Goal: Transaction & Acquisition: Purchase product/service

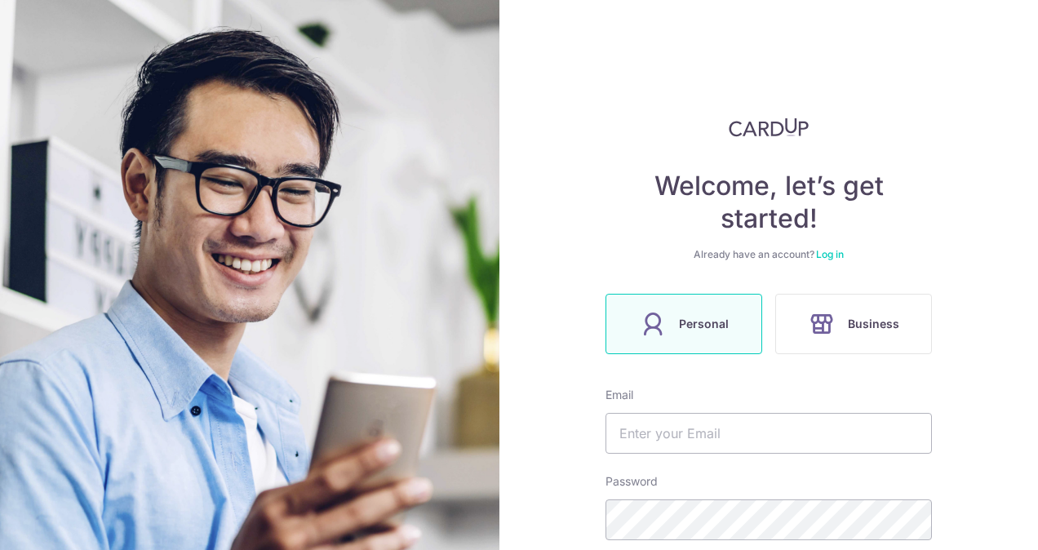
scroll to position [214, 0]
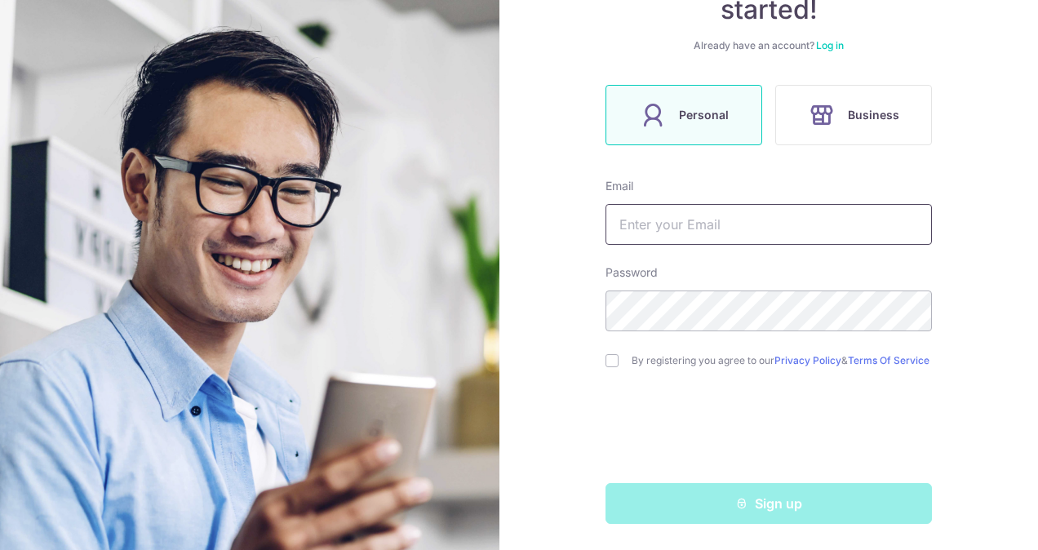
click at [653, 231] on input "text" at bounding box center [769, 224] width 326 height 41
click at [619, 155] on div "Welcome, let’s get started! Already have an account? Log in Personal Business E…" at bounding box center [769, 216] width 326 height 615
click at [756, 220] on input "text" at bounding box center [769, 224] width 326 height 41
type input "[EMAIL_ADDRESS][DOMAIN_NAME]"
click at [552, 319] on div "Welcome, let’s get started! Already have an account? Log in Personal Business E…" at bounding box center [768, 275] width 539 height 550
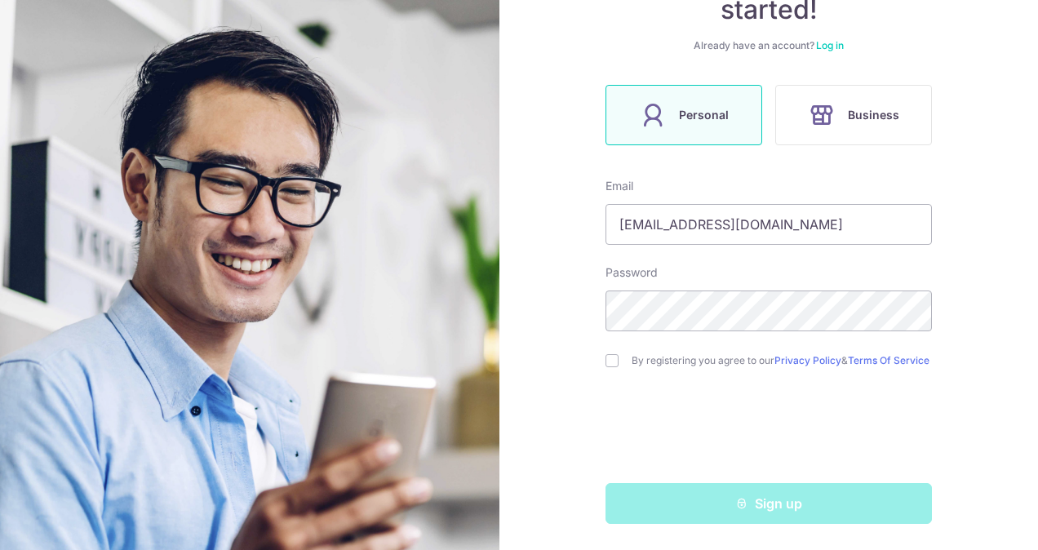
click at [596, 354] on div "Welcome, let’s get started! Already have an account? Log in Personal Business E…" at bounding box center [768, 275] width 539 height 550
click at [610, 357] on input "checkbox" at bounding box center [612, 360] width 13 height 13
checkbox input "true"
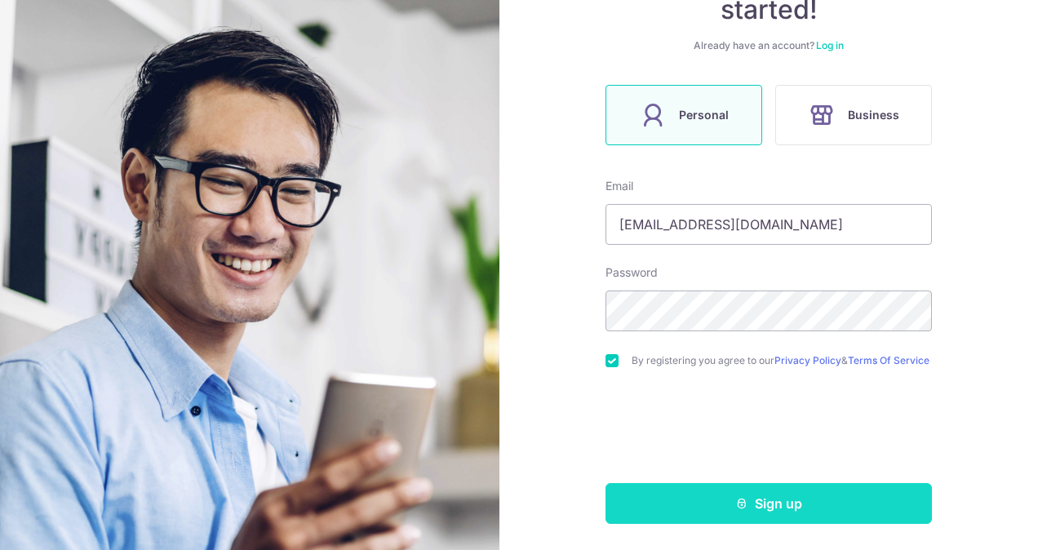
click at [793, 504] on button "Sign up" at bounding box center [769, 503] width 326 height 41
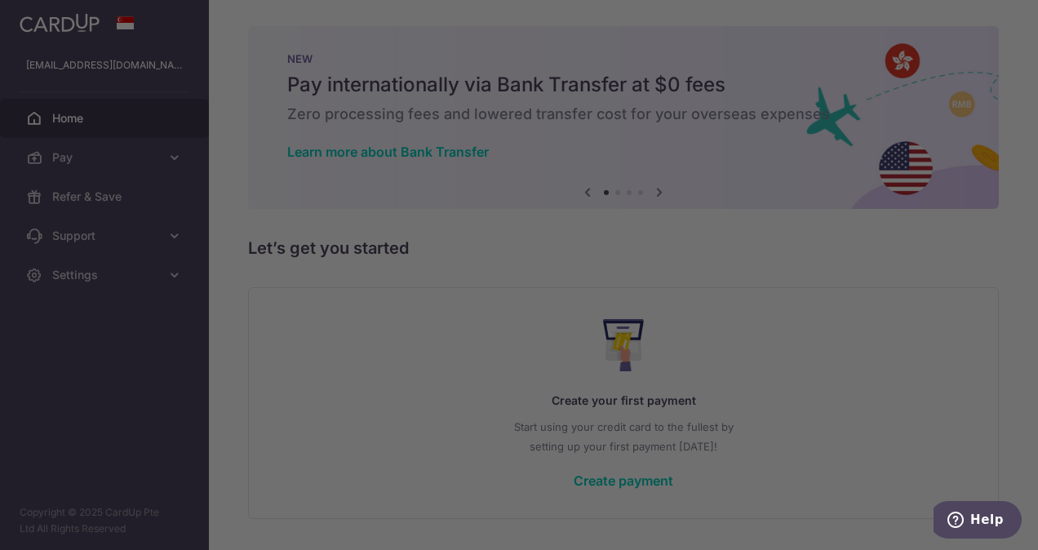
click at [879, 353] on div at bounding box center [524, 278] width 1049 height 556
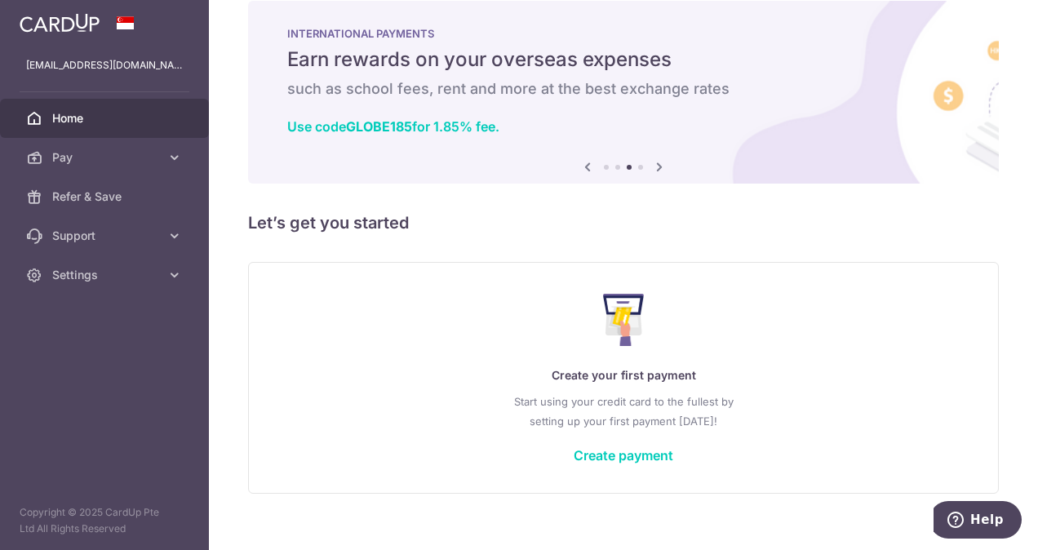
scroll to position [46, 0]
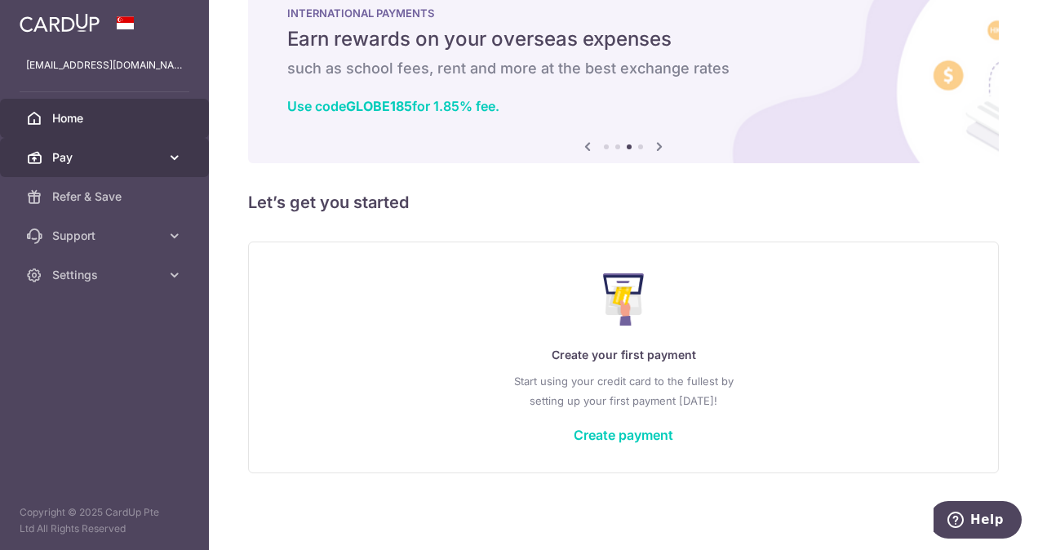
click at [170, 164] on icon at bounding box center [174, 157] width 16 height 16
click at [173, 163] on icon at bounding box center [174, 157] width 16 height 16
click at [171, 163] on icon at bounding box center [174, 157] width 16 height 16
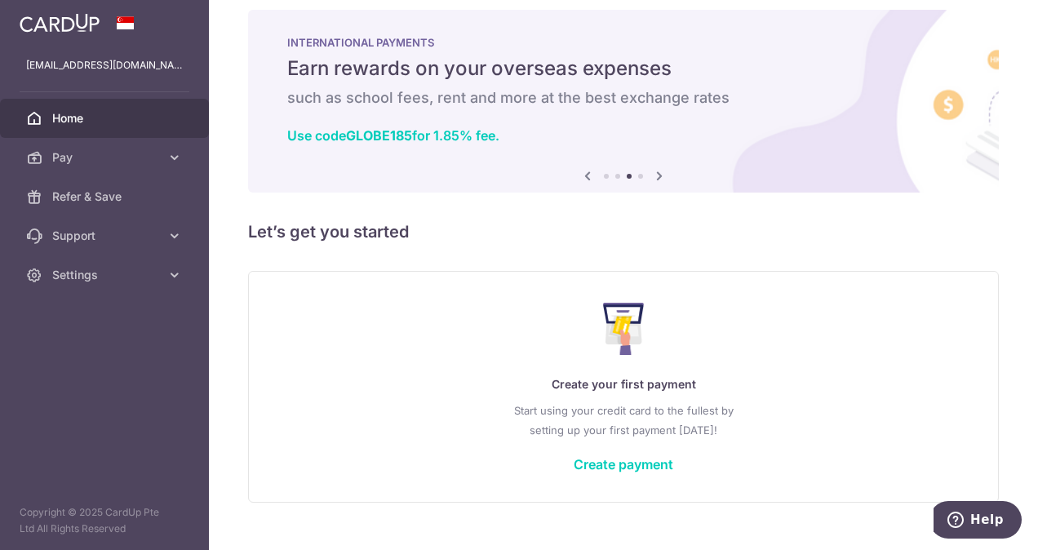
scroll to position [0, 0]
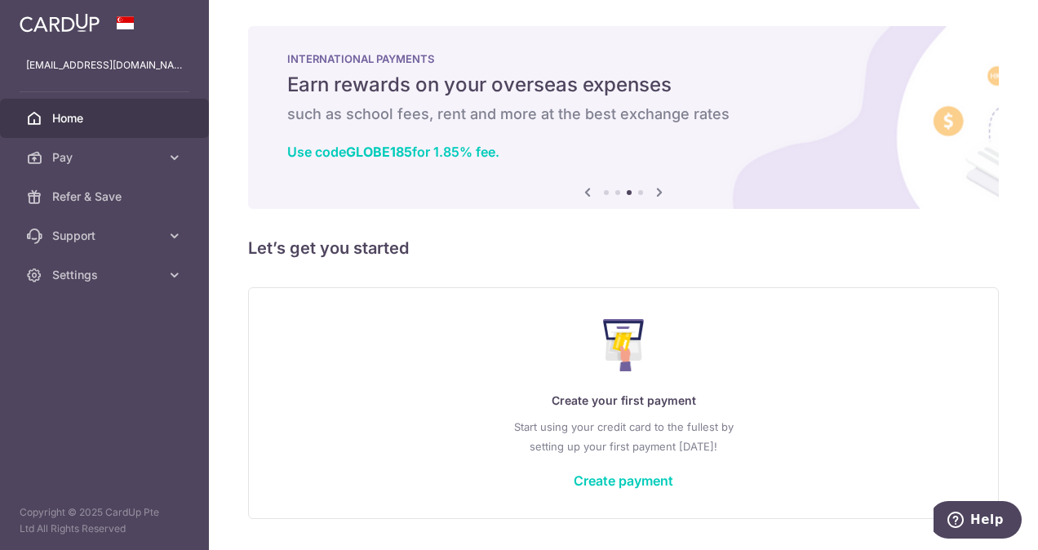
click at [651, 192] on icon at bounding box center [660, 192] width 20 height 20
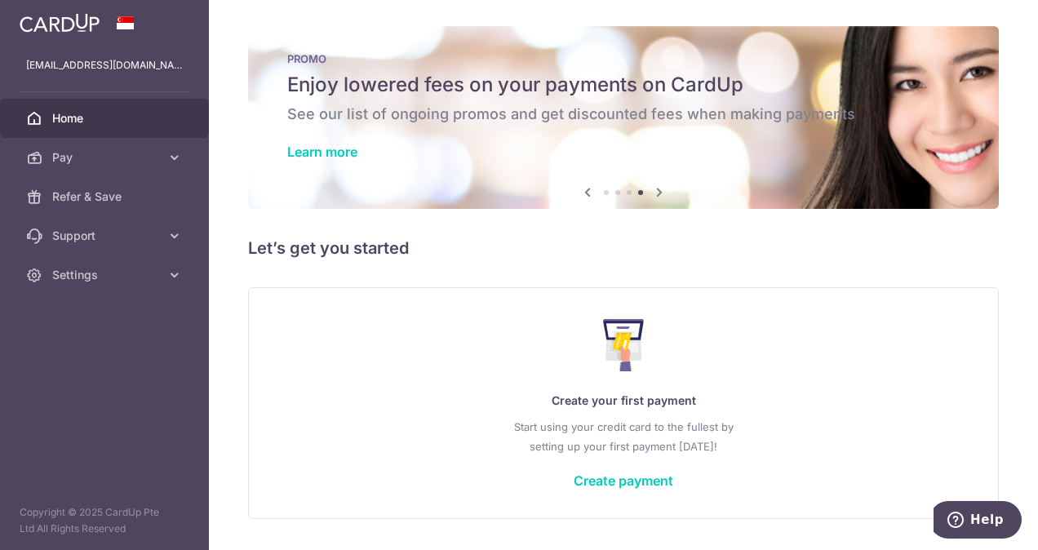
click at [654, 193] on icon at bounding box center [660, 192] width 20 height 20
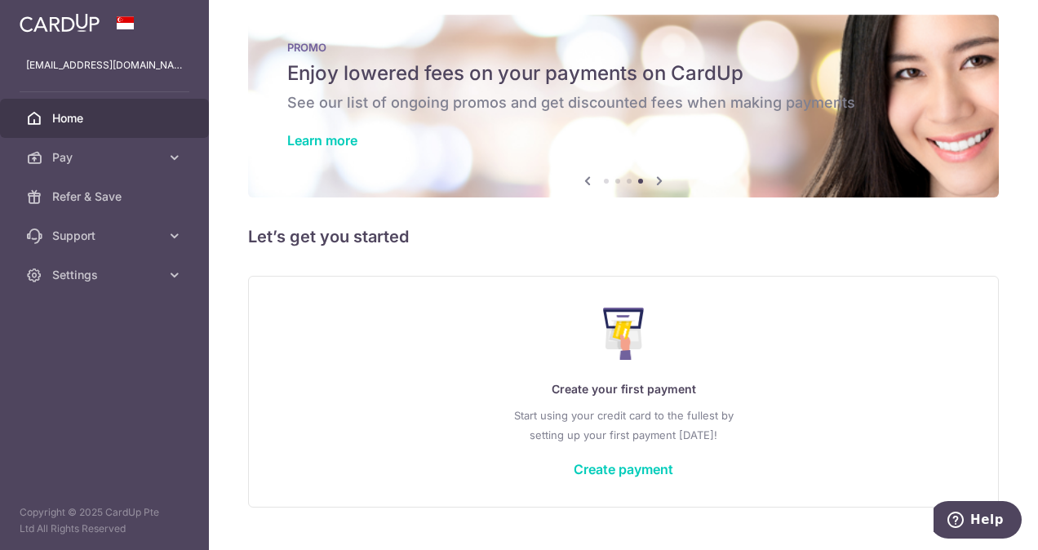
scroll to position [46, 0]
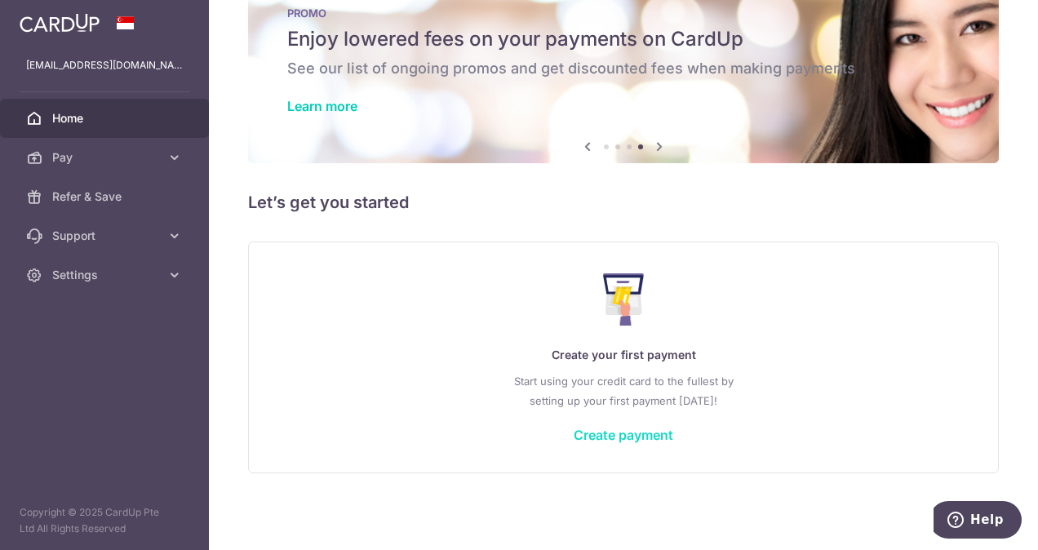
click at [654, 436] on link "Create payment" at bounding box center [624, 435] width 100 height 16
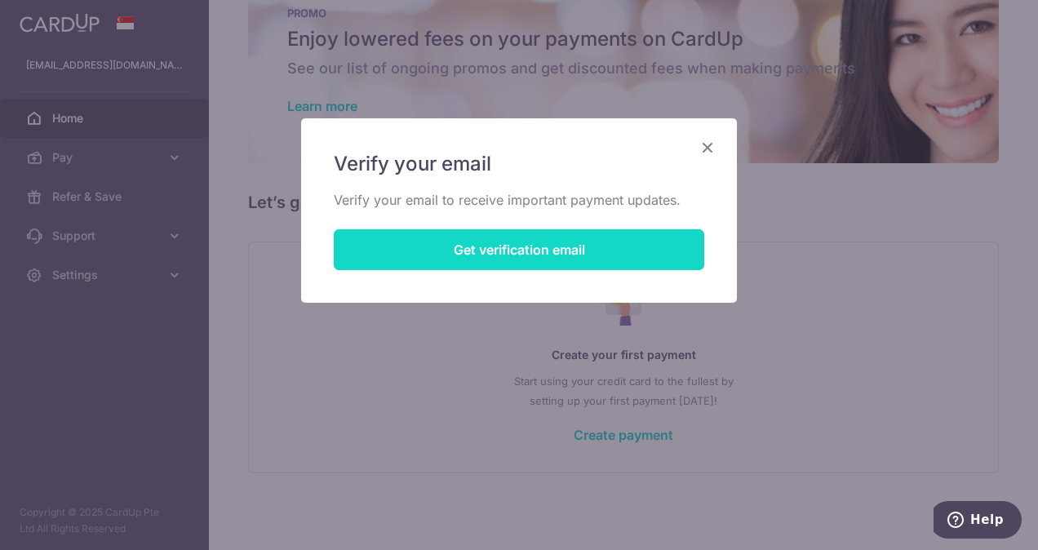
click at [550, 258] on button "Get verification email" at bounding box center [519, 249] width 370 height 41
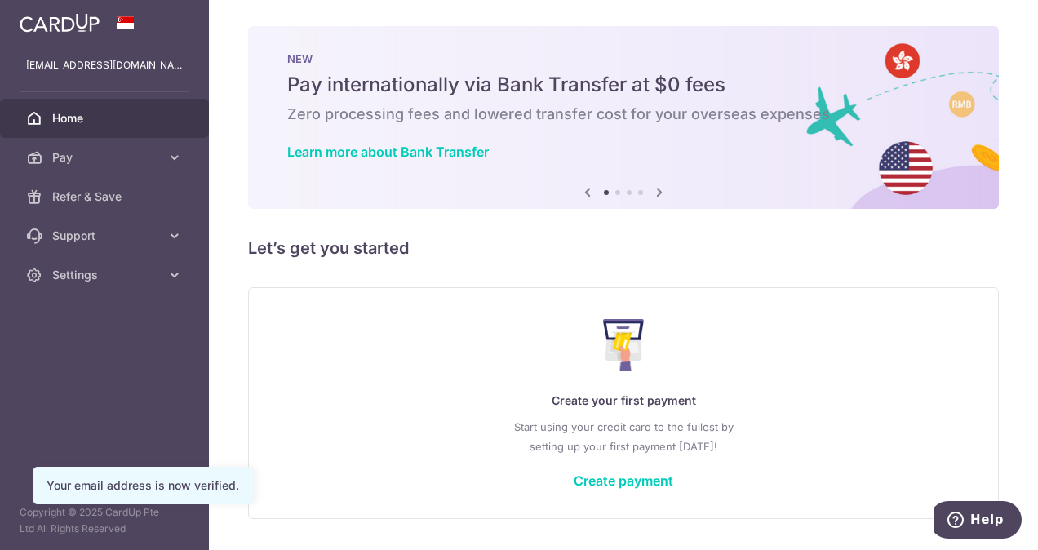
scroll to position [46, 0]
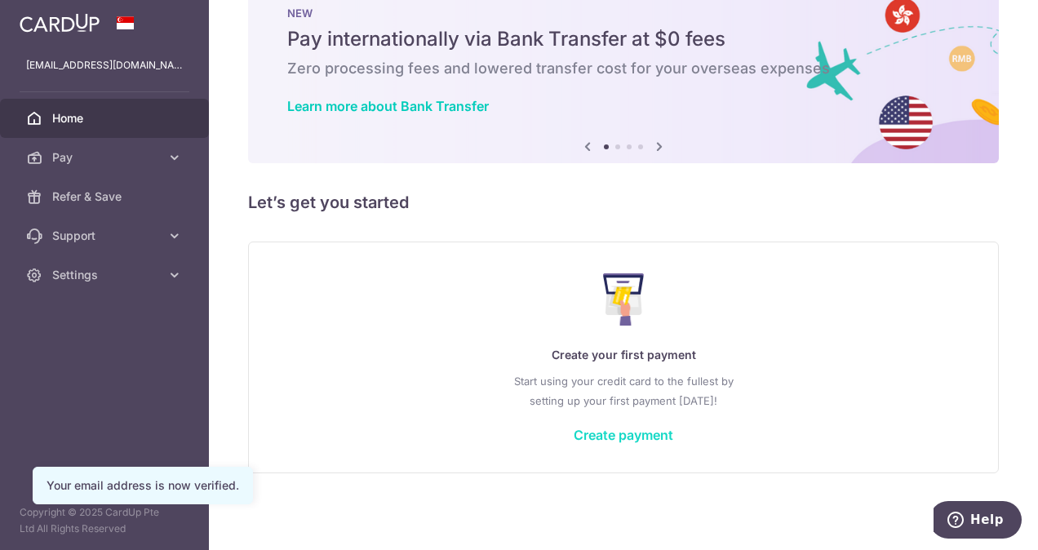
click at [633, 431] on link "Create payment" at bounding box center [624, 435] width 100 height 16
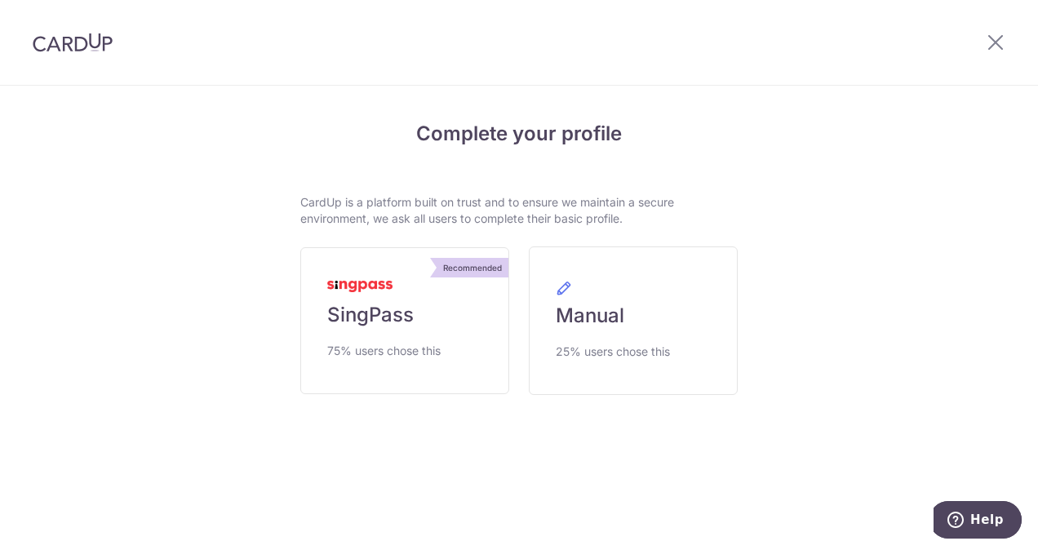
click at [898, 255] on div "Complete your profile CardUp is a platform built on trust and to ensure we main…" at bounding box center [519, 302] width 938 height 431
click at [423, 313] on link "Recommended SingPass 75% users chose this" at bounding box center [404, 320] width 209 height 147
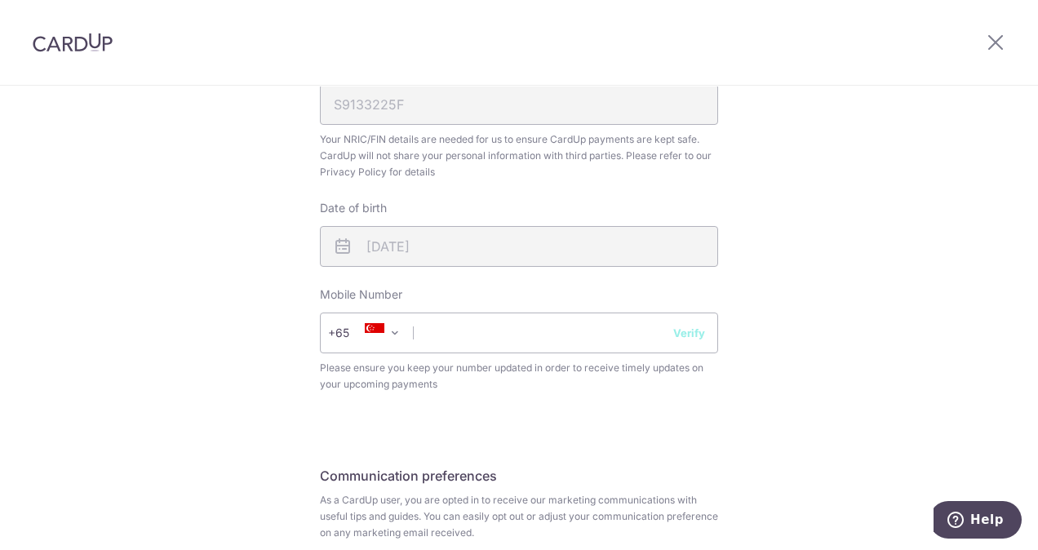
scroll to position [653, 0]
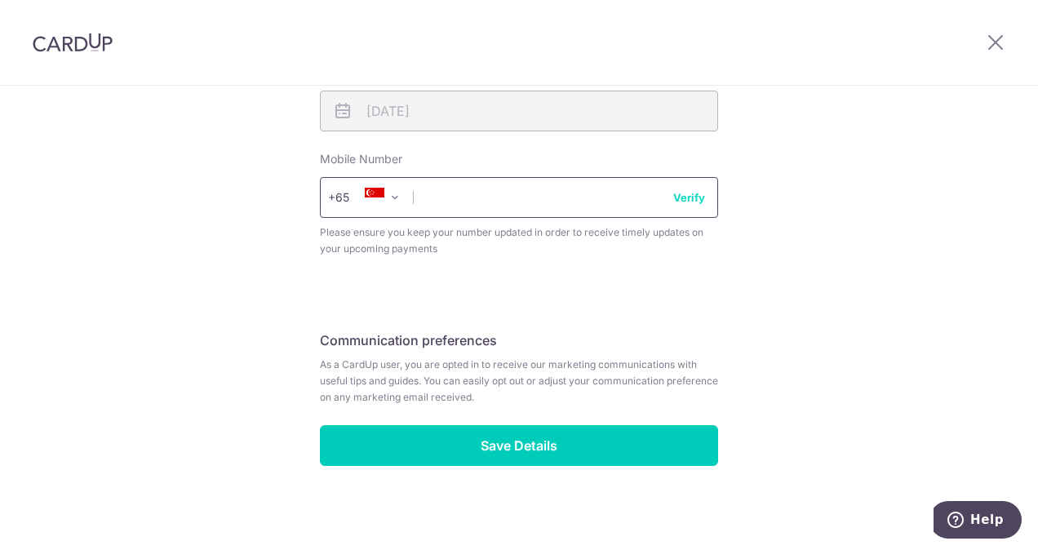
click at [459, 194] on input "text" at bounding box center [519, 197] width 398 height 41
type input "98737419"
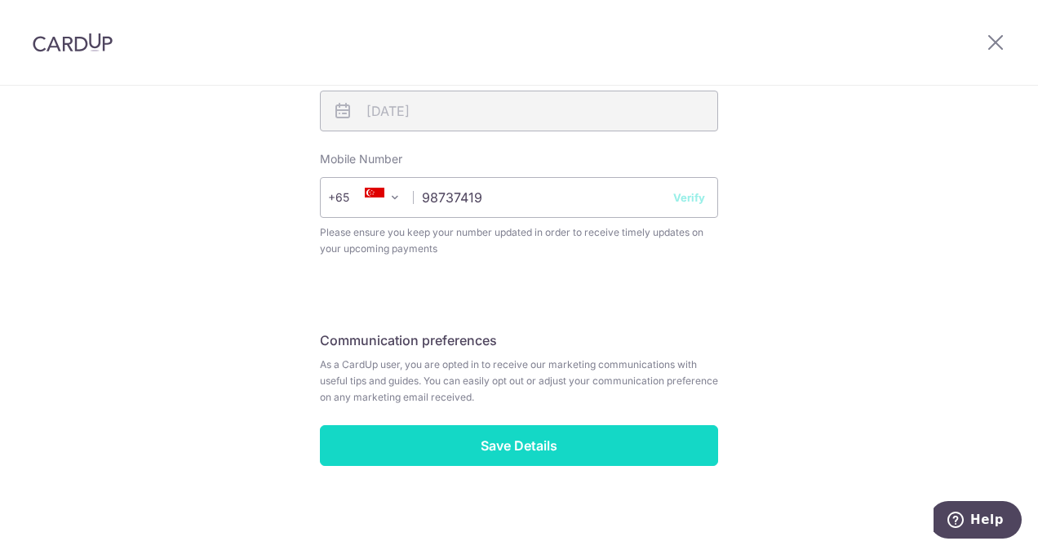
click at [545, 439] on input "Save Details" at bounding box center [519, 445] width 398 height 41
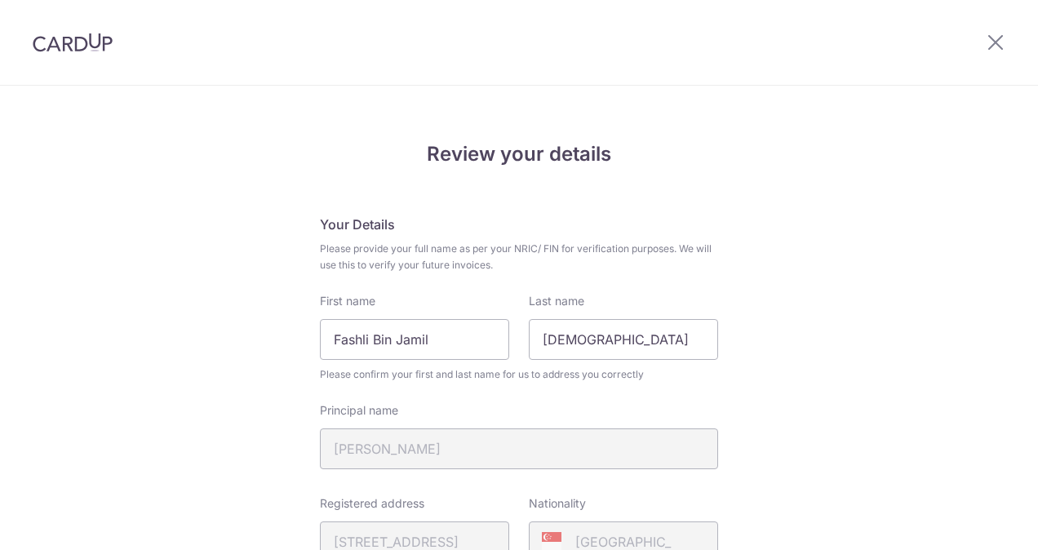
scroll to position [681, 0]
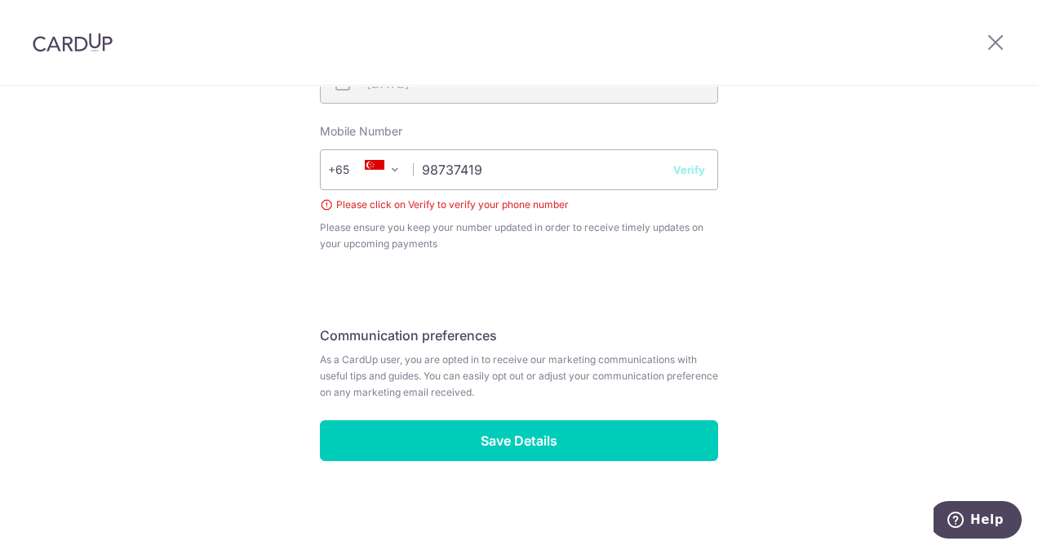
click at [693, 169] on button "Verify" at bounding box center [689, 170] width 32 height 16
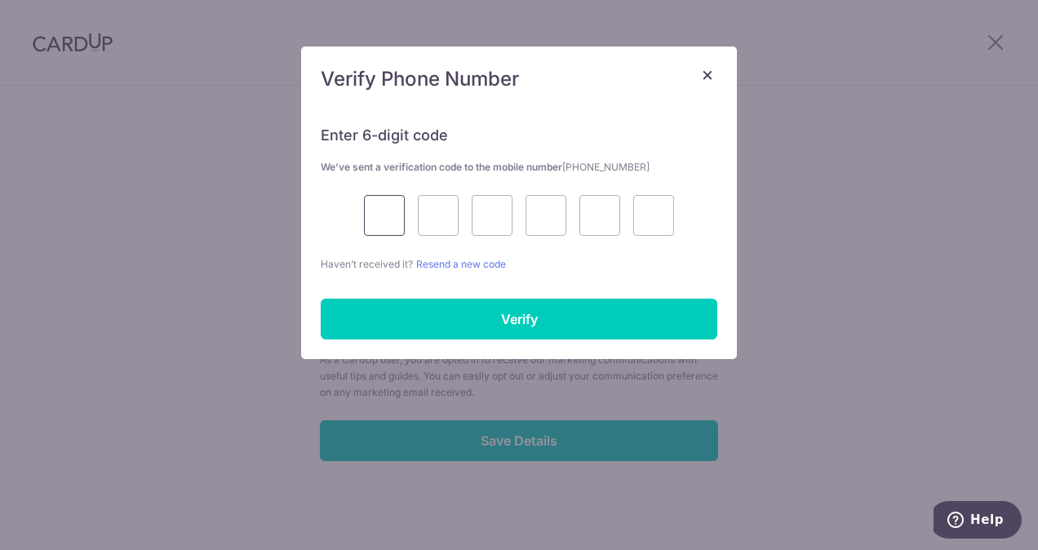
click at [382, 223] on input "text" at bounding box center [384, 215] width 41 height 41
type input "6"
type input "8"
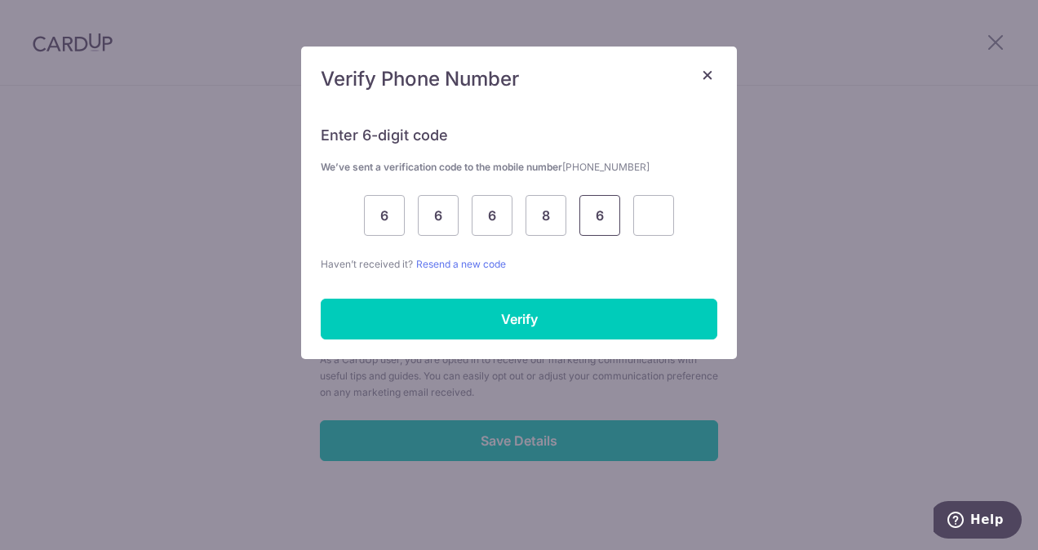
type input "6"
type input "5"
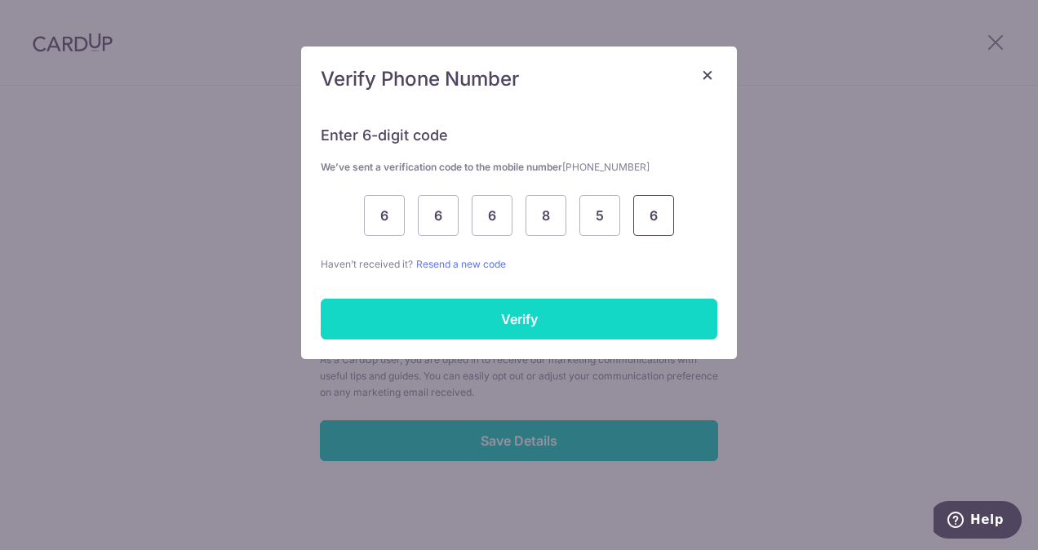
type input "6"
click at [562, 317] on input "Verify" at bounding box center [519, 319] width 397 height 41
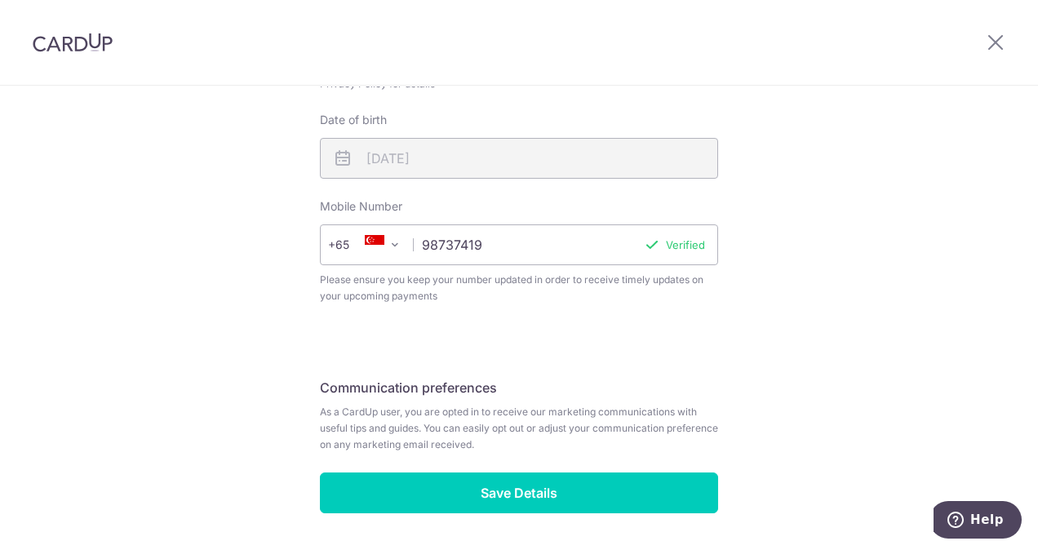
scroll to position [658, 0]
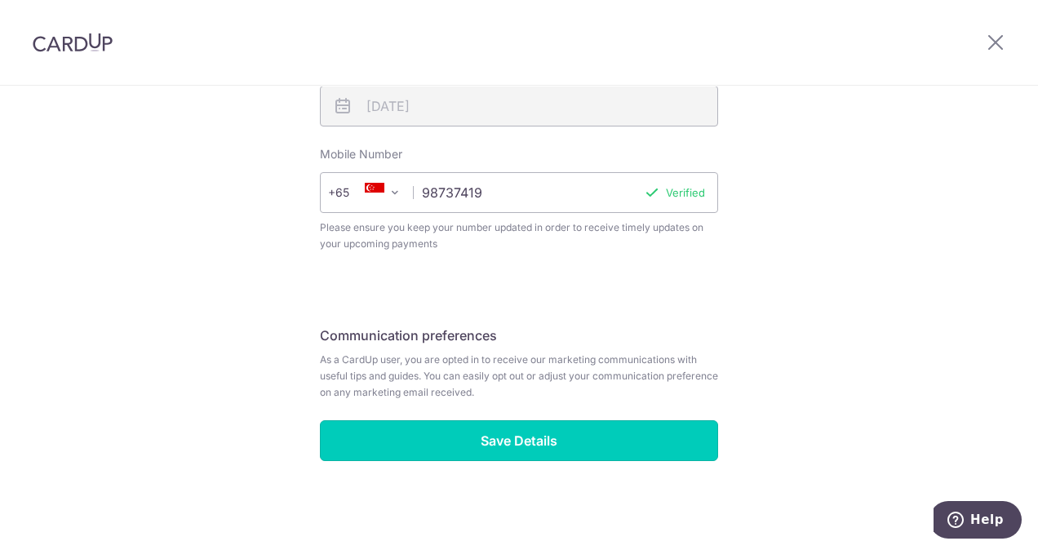
click at [559, 433] on input "Save Details" at bounding box center [519, 440] width 398 height 41
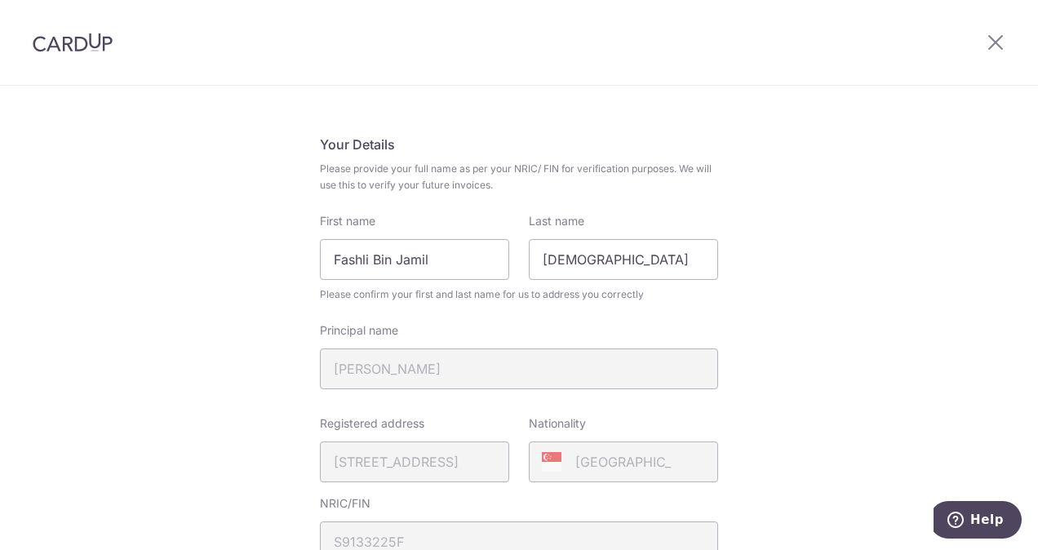
scroll to position [0, 0]
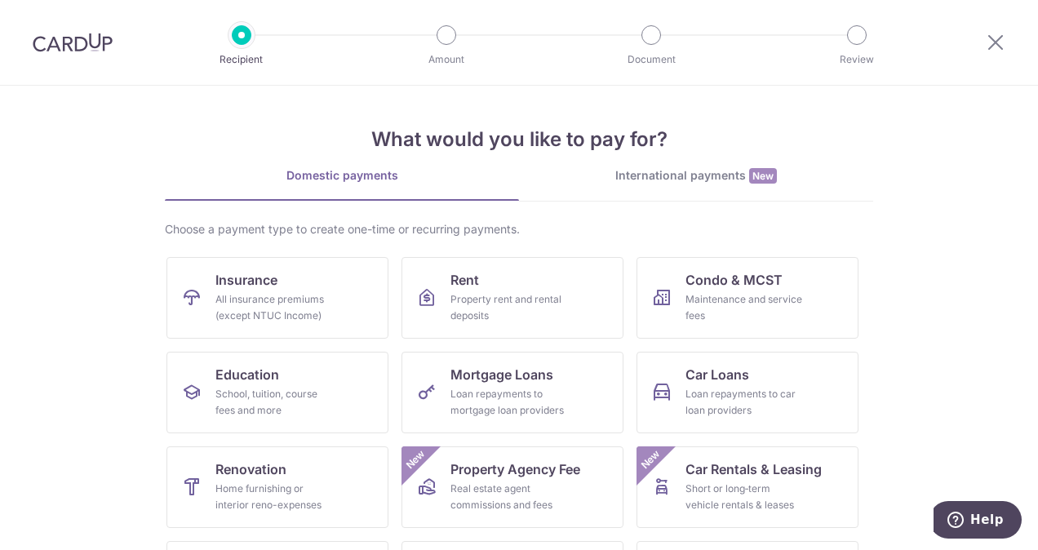
click at [581, 181] on div "International payments New" at bounding box center [696, 175] width 354 height 17
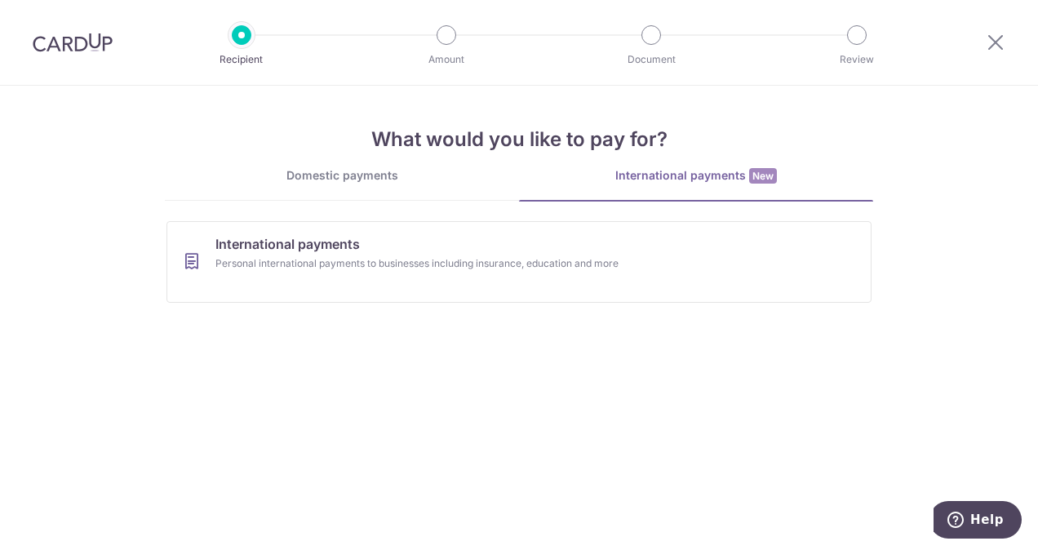
click at [361, 183] on div "Domestic payments" at bounding box center [342, 175] width 354 height 16
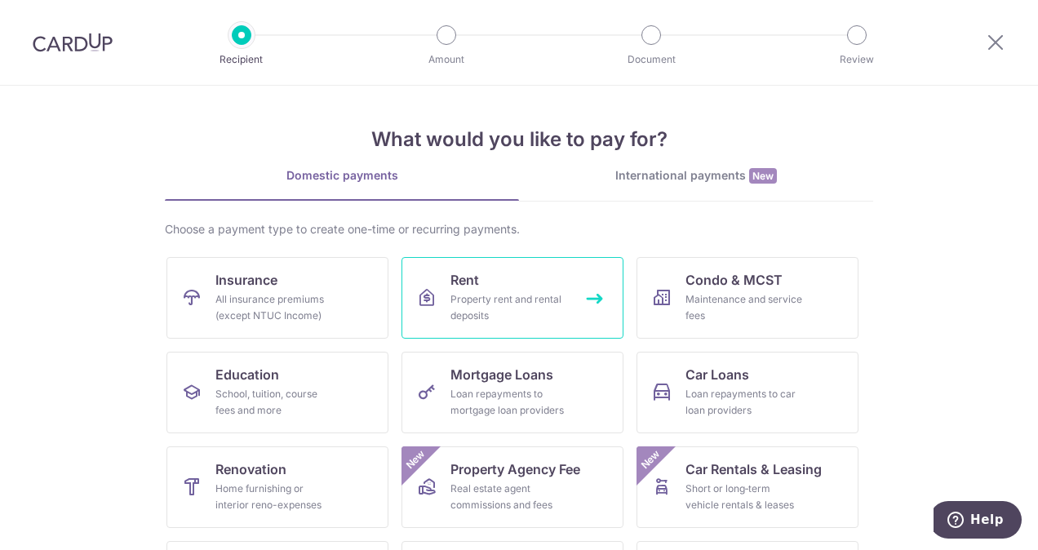
scroll to position [82, 0]
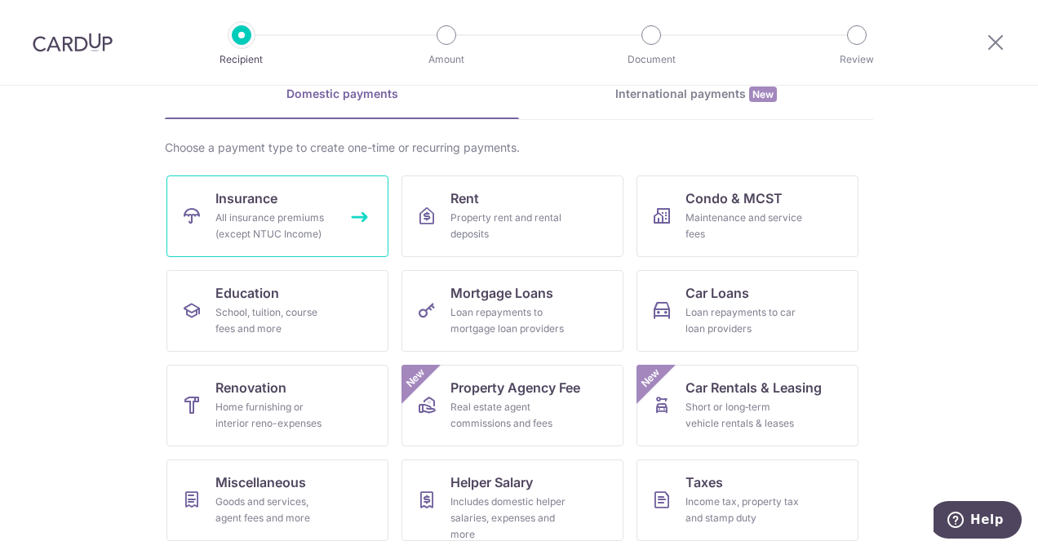
click at [323, 244] on link "Insurance All insurance premiums (except NTUC Income)" at bounding box center [277, 216] width 222 height 82
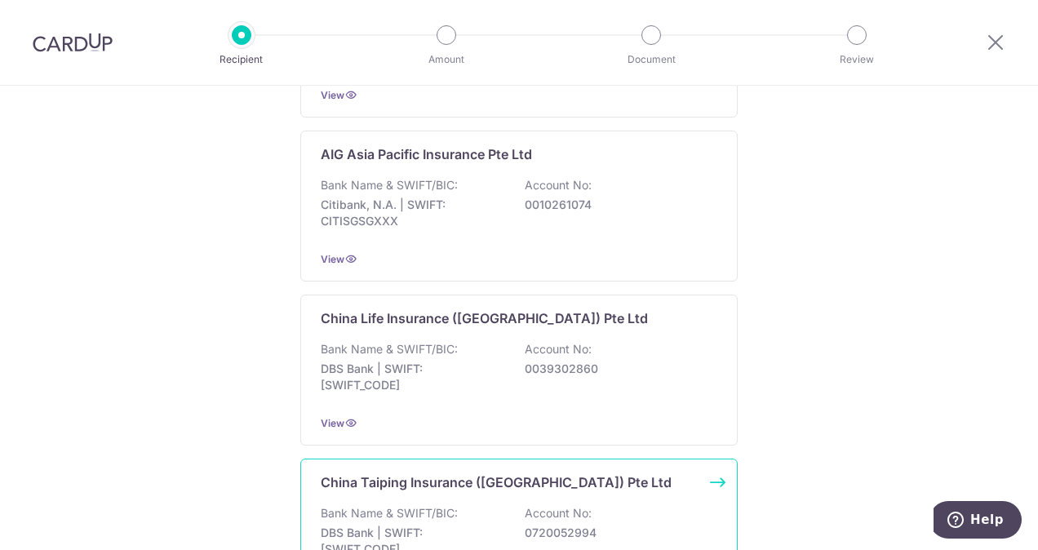
scroll to position [734, 0]
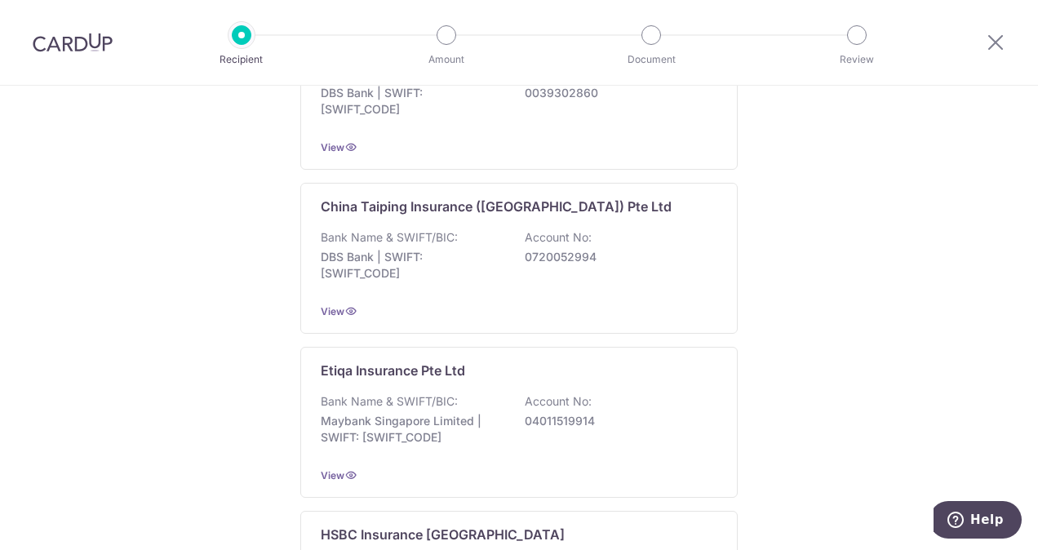
click at [1008, 51] on div at bounding box center [995, 42] width 85 height 85
click at [996, 44] on icon at bounding box center [996, 42] width 20 height 20
